Goal: Information Seeking & Learning: Learn about a topic

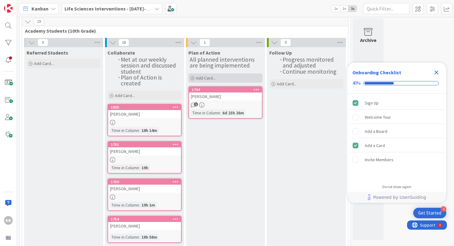
scroll to position [24, 0]
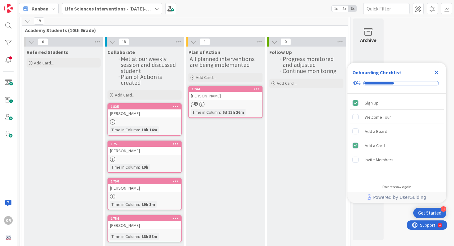
click at [156, 113] on div "[PERSON_NAME]" at bounding box center [144, 114] width 73 height 8
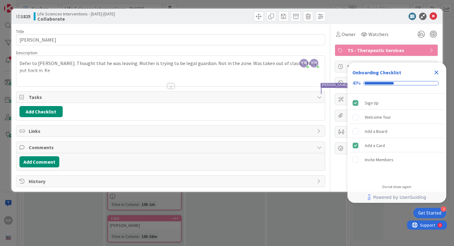
click at [434, 72] on icon "Close Checklist" at bounding box center [436, 72] width 7 height 7
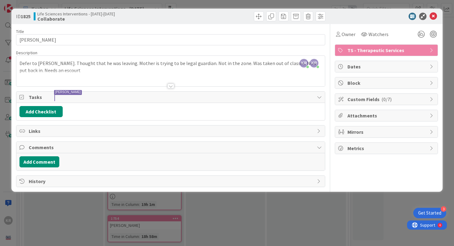
click at [283, 213] on div "ID 1825 Life Sciences Interventions - [DATE]-[DATE] Collaborate Title 13 / 128 …" at bounding box center [227, 123] width 454 height 246
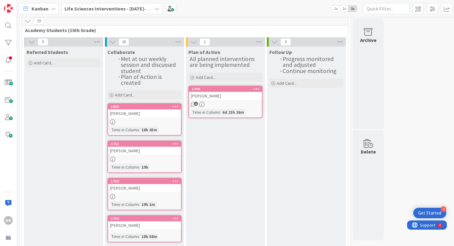
scroll to position [28, 0]
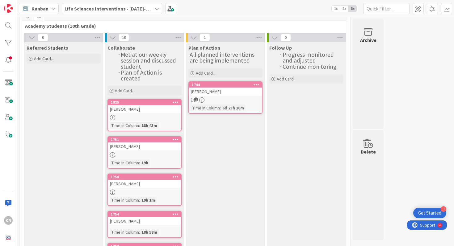
click at [141, 148] on div "[PERSON_NAME]" at bounding box center [144, 147] width 73 height 8
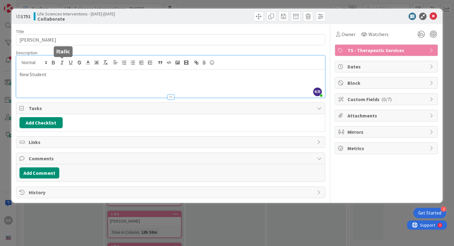
click at [58, 63] on div "KR Kailey Ryan just joined New Student" at bounding box center [170, 77] width 309 height 42
click at [225, 230] on div "ID 1751 Life Sciences Interventions - 2025-2026 Collaborate Title 11 / 128 DARI…" at bounding box center [227, 123] width 454 height 246
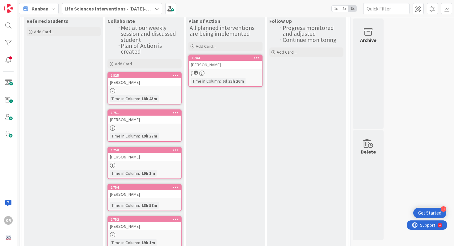
scroll to position [57, 0]
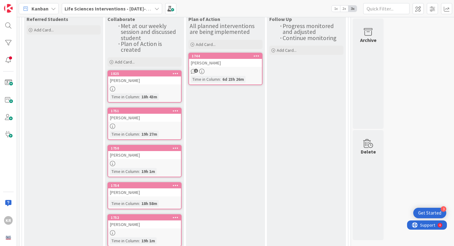
click at [142, 156] on div "ALIVIA BURDETTE" at bounding box center [144, 155] width 73 height 8
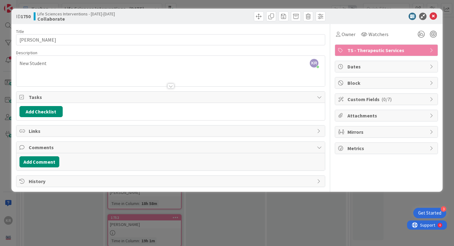
click at [49, 214] on div "ID 1750 Life Sciences Interventions - 2025-2026 Collaborate Title 15 / 128 ALIV…" at bounding box center [227, 123] width 454 height 246
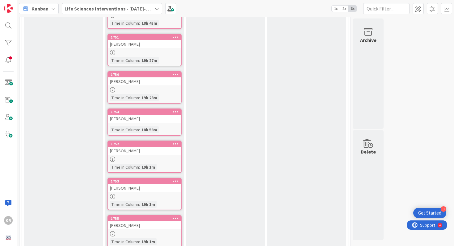
scroll to position [140, 0]
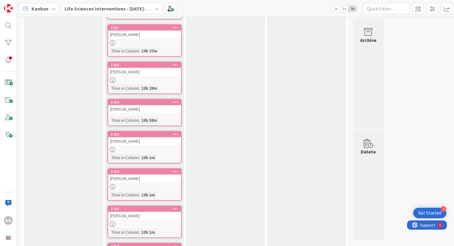
click at [128, 142] on div "ZAYLIN RAMOS HERNANDEZ" at bounding box center [144, 141] width 73 height 8
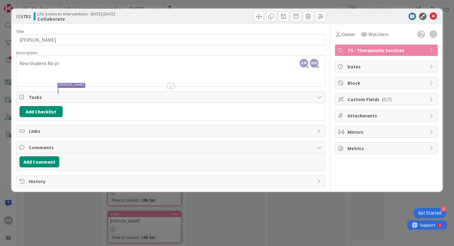
click at [64, 215] on div "ID 1752 Life Sciences Interventions - 2025-2026 Collaborate Title 22 / 128 ZAYL…" at bounding box center [227, 123] width 454 height 246
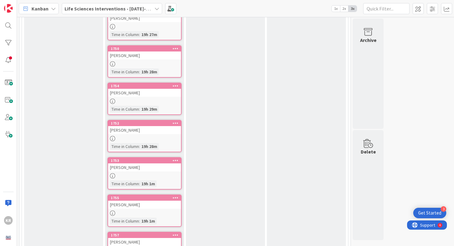
click at [134, 171] on link "1753 Kylie Sneed Time in Column : 19h 1m" at bounding box center [144, 173] width 74 height 32
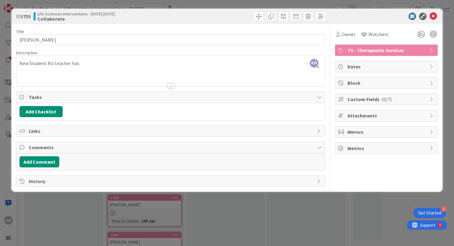
click at [63, 225] on div "ID 1753 Life Sciences Interventions - 2025-2026 Collaborate Title 11 / 128 Kyli…" at bounding box center [227, 123] width 454 height 246
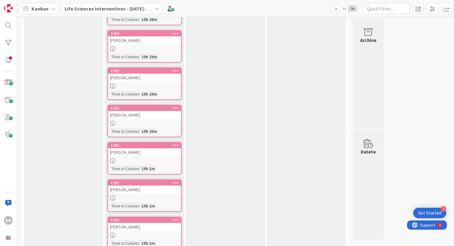
click at [134, 151] on div "GAVIN PARTIN" at bounding box center [144, 153] width 73 height 8
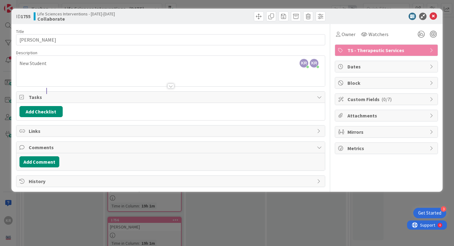
click at [91, 206] on div "ID 1755 Life Sciences Interventions - 2025-2026 Collaborate Title 12 / 128 GAVI…" at bounding box center [227, 123] width 454 height 246
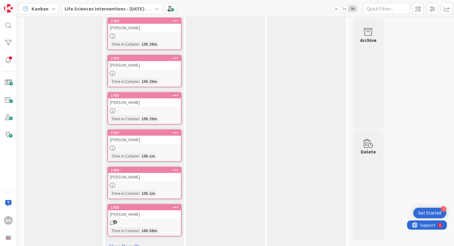
click at [142, 140] on div "EDDY SOTO" at bounding box center [144, 140] width 73 height 8
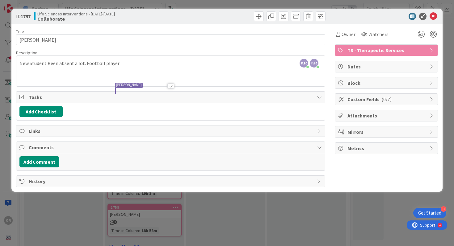
click at [69, 217] on div "ID 1757 Life Sciences Interventions - 2025-2026 Collaborate Title 9 / 128 EDDY …" at bounding box center [227, 123] width 454 height 246
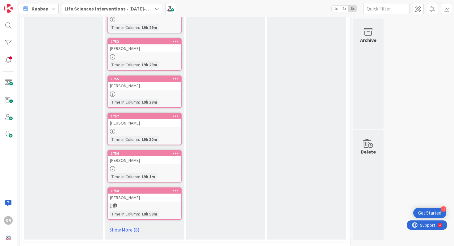
click at [135, 160] on div "BREANNA SMALLWOOD" at bounding box center [144, 161] width 73 height 8
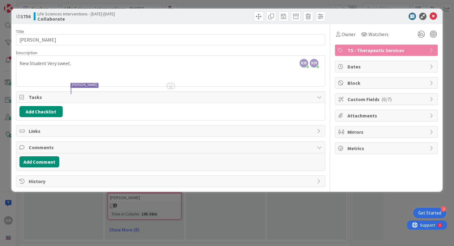
click at [90, 204] on div "ID 1756 Life Sciences Interventions - 2025-2026 Collaborate Title 17 / 128 BREA…" at bounding box center [227, 123] width 454 height 246
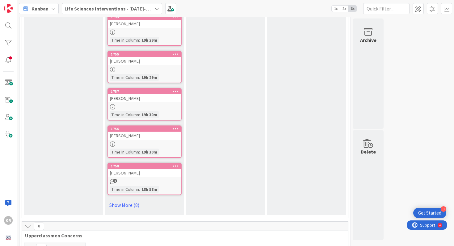
scroll to position [304, 0]
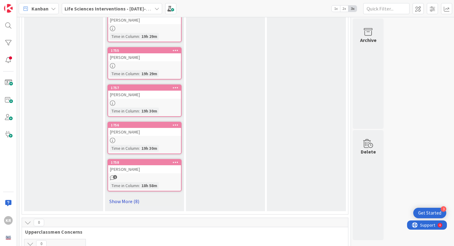
click at [132, 200] on link "Show More (8)" at bounding box center [144, 202] width 74 height 10
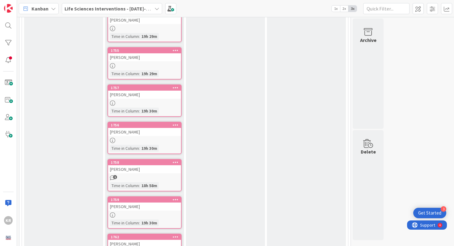
click at [133, 166] on div "AYDEN WATZLAWICK" at bounding box center [144, 170] width 73 height 8
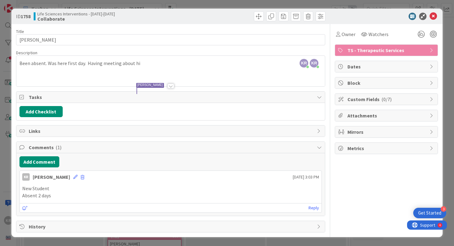
click at [9, 216] on div "ID 1758 Life Sciences Interventions - 2025-2026 Collaborate Title 16 / 128 AYDE…" at bounding box center [227, 123] width 454 height 246
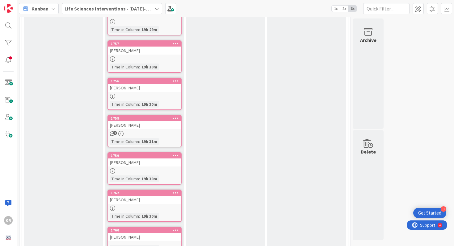
scroll to position [354, 0]
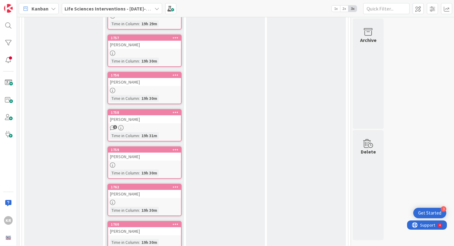
click at [142, 157] on div "HALEY VANWINKLE HENSLEY" at bounding box center [144, 157] width 73 height 8
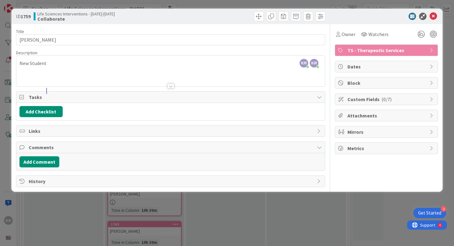
click at [70, 220] on div "ID 1759 Life Sciences Interventions - 2025-2026 Collaborate Title 23 / 128 HALE…" at bounding box center [227, 123] width 454 height 246
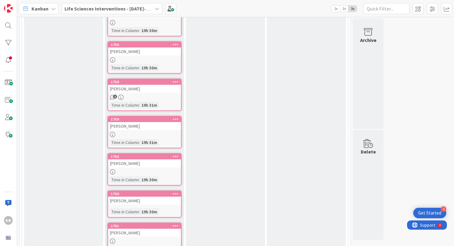
click at [139, 163] on div "JAYDEN SIMMONS" at bounding box center [144, 164] width 73 height 8
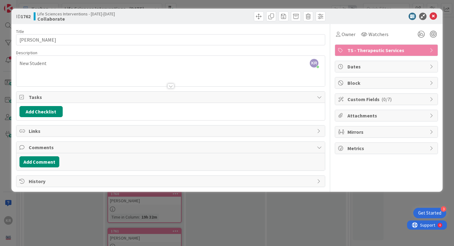
click at [95, 212] on div "ID 1762 Life Sciences Interventions - 2025-2026 Collaborate Title 14 / 128 JAYD…" at bounding box center [227, 123] width 454 height 246
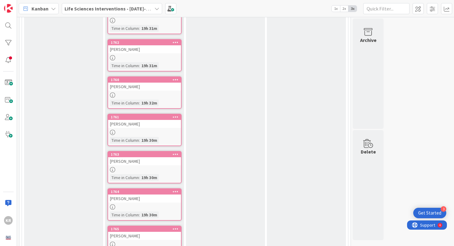
scroll to position [506, 0]
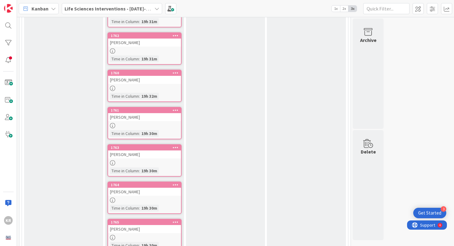
click at [137, 116] on div "LINCOLN PARRISH" at bounding box center [144, 117] width 73 height 8
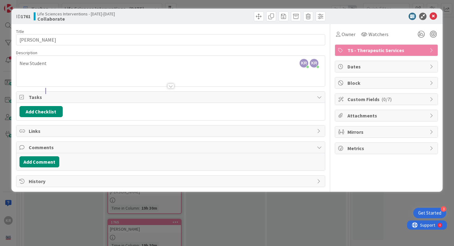
click at [67, 219] on div "ID 1761 Life Sciences Interventions - 2025-2026 Collaborate Title 15 / 128 LINC…" at bounding box center [227, 123] width 454 height 246
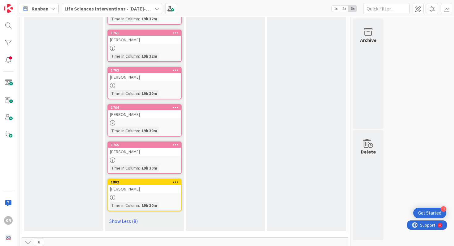
scroll to position [582, 0]
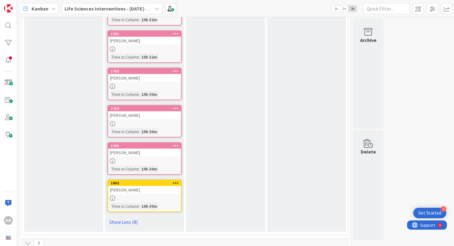
click at [146, 78] on div "MARCUS SOTO" at bounding box center [144, 78] width 73 height 8
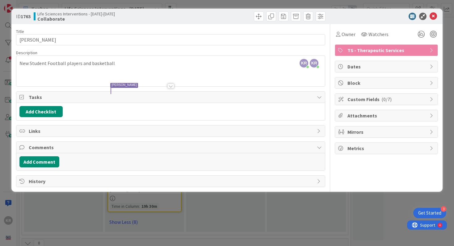
click at [82, 214] on div "ID 1763 Life Sciences Interventions - 2025-2026 Collaborate Title 11 / 128 MARC…" at bounding box center [227, 123] width 454 height 246
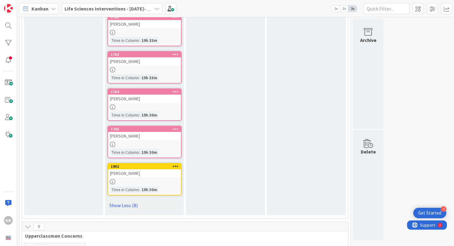
click at [151, 100] on div "ISABEL STEPHEN" at bounding box center [144, 99] width 73 height 8
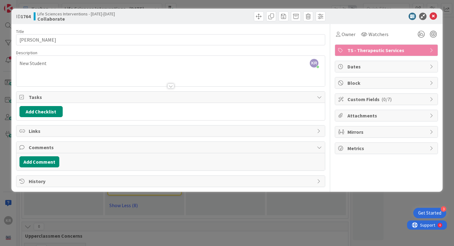
click at [72, 198] on div "ID 1764 Life Sciences Interventions - 2025-2026 Collaborate Title 14 / 128 ISAB…" at bounding box center [227, 123] width 454 height 246
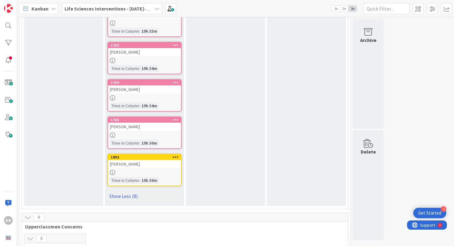
click at [137, 130] on link "1765 ABIGAIL WILSON Time in Column : 19h 30m" at bounding box center [144, 133] width 74 height 32
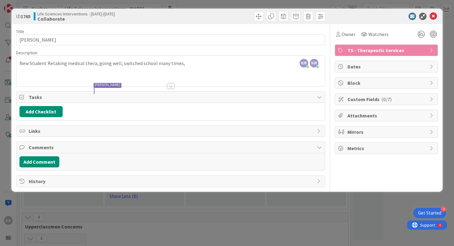
click at [75, 224] on div "ID 1765 Life Sciences Interventions - 2025-2026 Collaborate Title 14 / 128 ABIG…" at bounding box center [227, 123] width 454 height 246
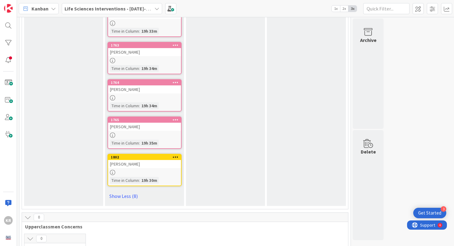
click at [141, 166] on div "Ben Tyson" at bounding box center [144, 164] width 73 height 8
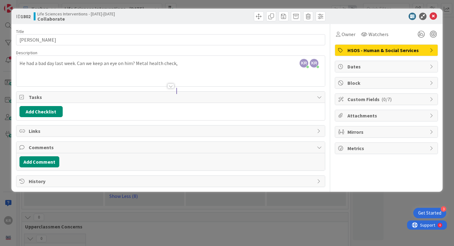
click at [39, 216] on div "ID 1802 Life Sciences Interventions - 2025-2026 Collaborate Title 10 / 128 Ben …" at bounding box center [227, 123] width 454 height 246
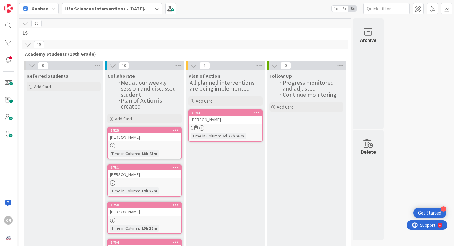
click at [221, 124] on link "1744 Ean Russell 1 Time in Column : 6d 23h 26m" at bounding box center [225, 126] width 74 height 32
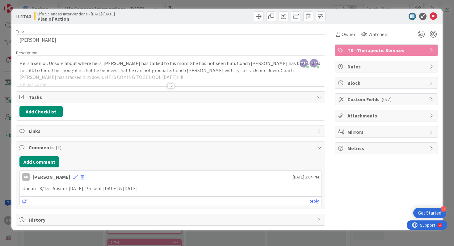
click at [25, 83] on div at bounding box center [170, 79] width 309 height 16
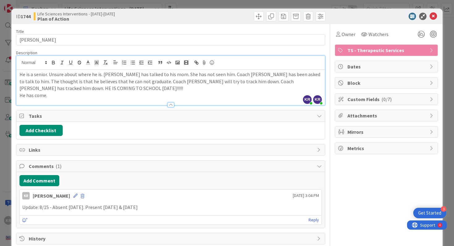
click at [21, 93] on p "He has come." at bounding box center [170, 95] width 303 height 7
click at [4, 138] on div "ID 1744 Life Sciences Interventions - 2025-2026 Plan of Action Title 11 / 128 E…" at bounding box center [227, 123] width 454 height 246
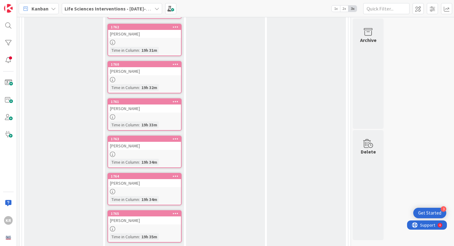
scroll to position [697, 0]
